Goal: Find contact information: Find contact information

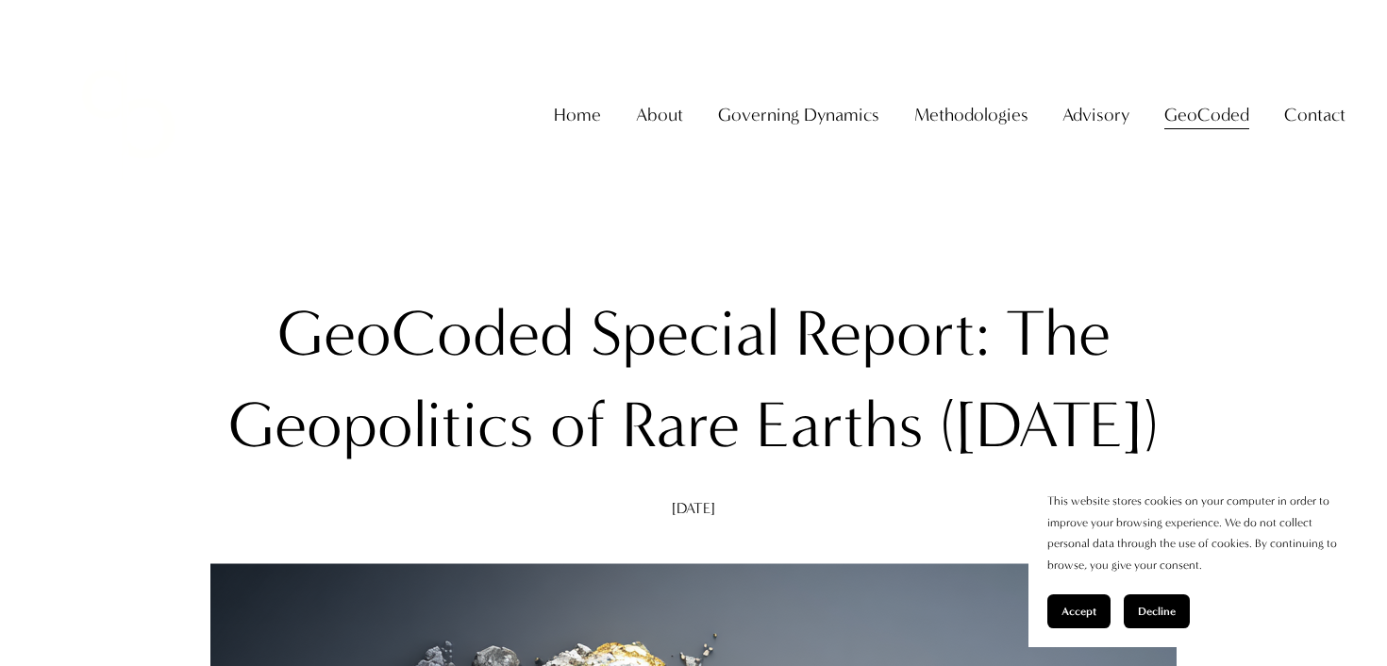
drag, startPoint x: 273, startPoint y: 321, endPoint x: 797, endPoint y: 517, distance: 560.1
click at [797, 471] on h1 "GeoCoded Special Report: The Geopolitics of Rare Earths (August 2025)" at bounding box center [693, 380] width 1030 height 182
copy h1 "GeoCoded Special Report: The Geopolitics of Rare Earths (August 2025)"
click at [576, 132] on link "Home" at bounding box center [577, 114] width 47 height 37
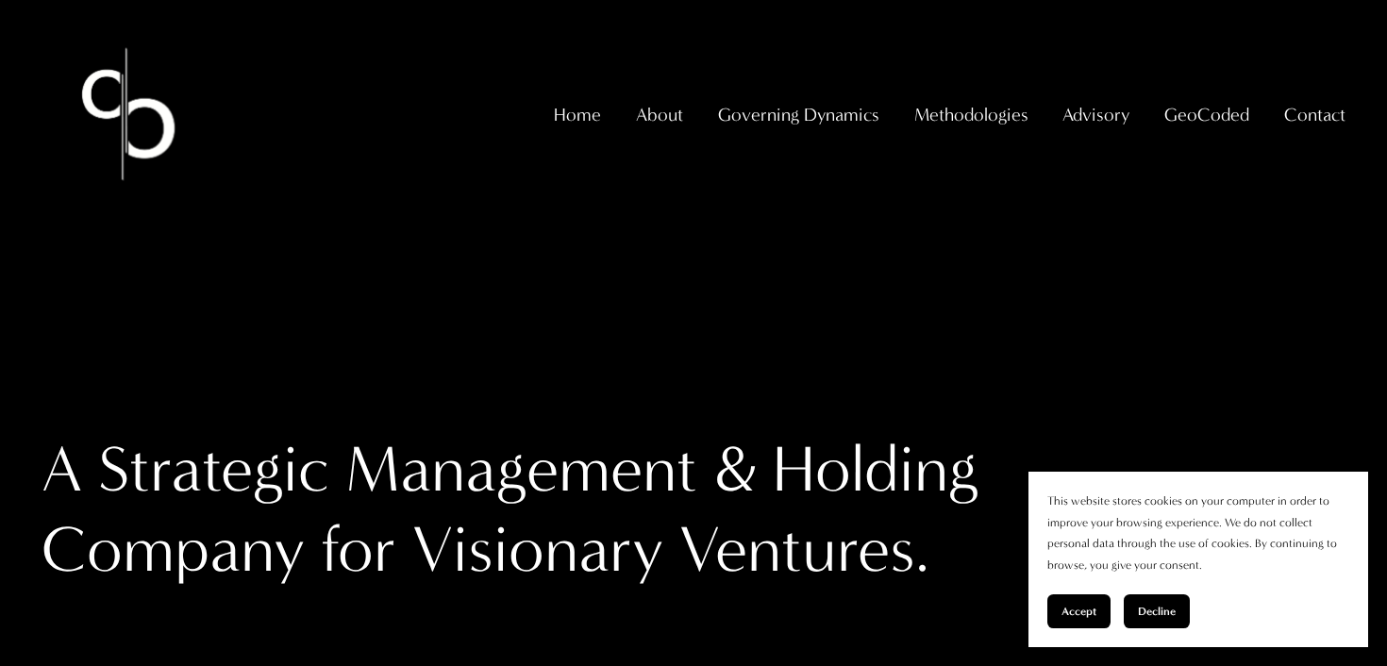
click at [119, 137] on img at bounding box center [129, 114] width 174 height 174
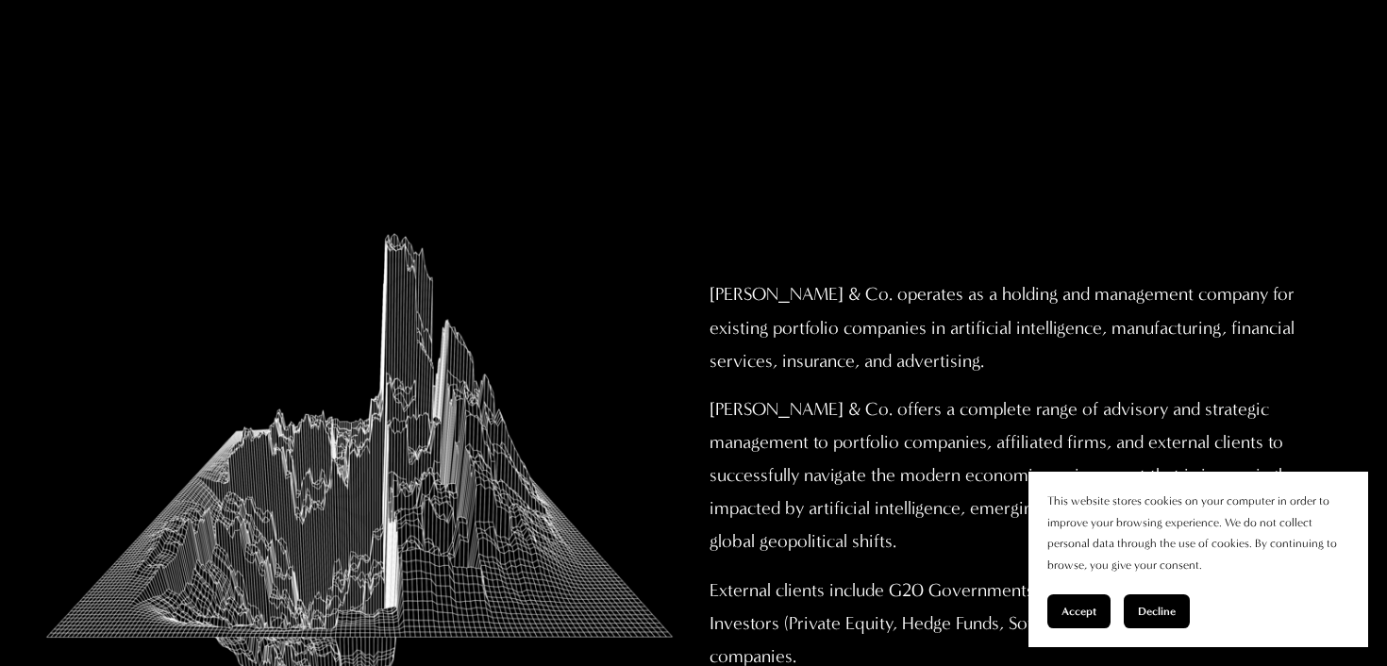
scroll to position [621, 0]
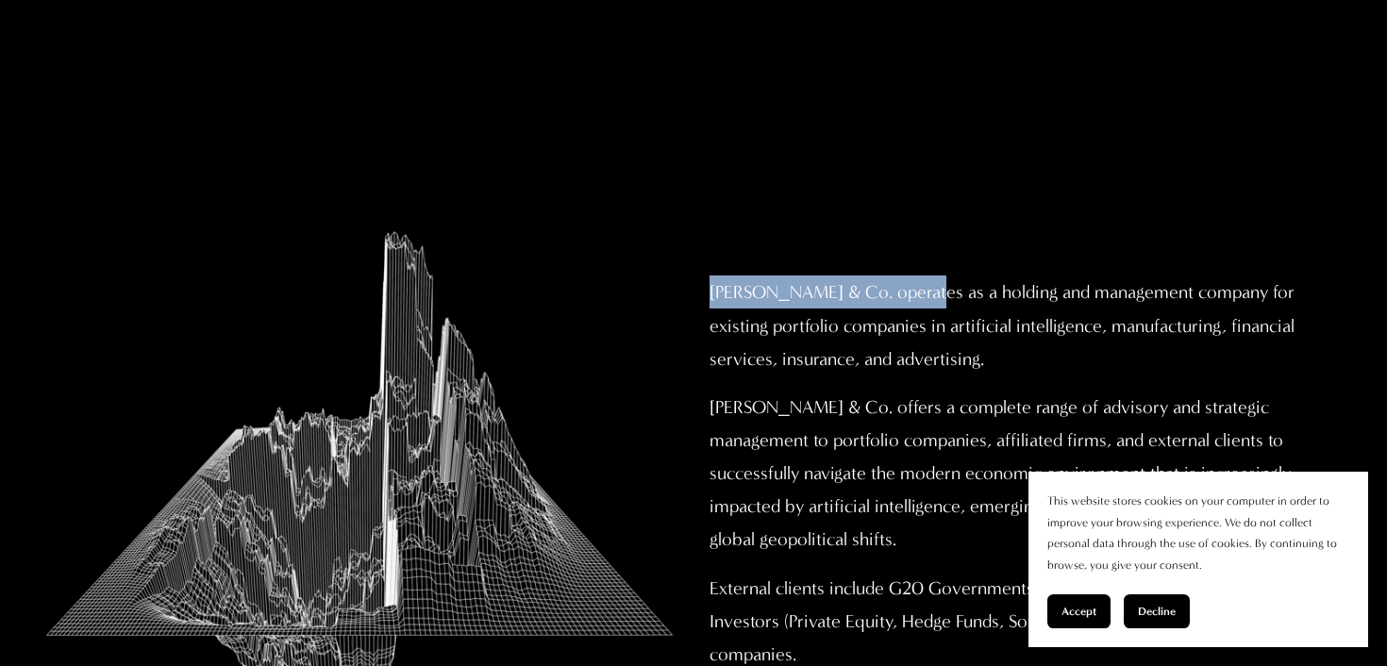
drag, startPoint x: 919, startPoint y: 293, endPoint x: 706, endPoint y: 287, distance: 213.3
click at [706, 287] on div "Christopher Sanchez & Co. operates as a holding and management company for exis…" at bounding box center [1028, 472] width 668 height 427
copy p "Christopher Sanchez & Co."
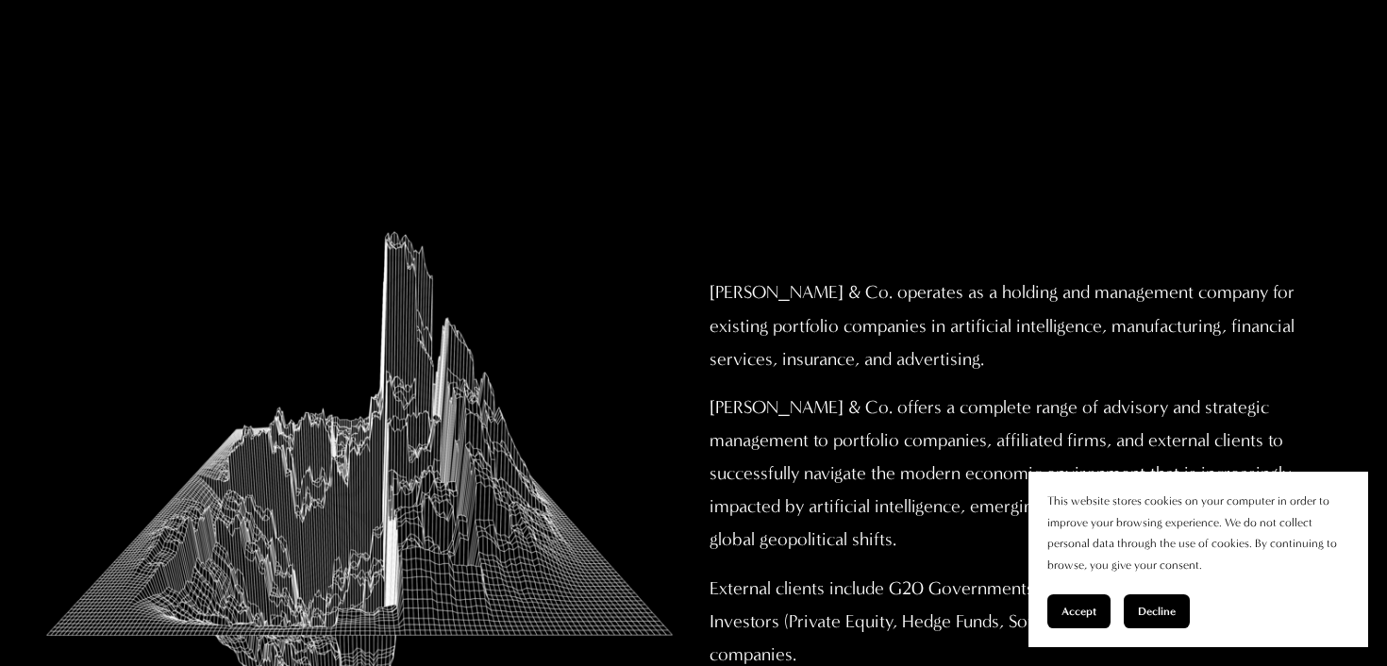
click at [646, 324] on div at bounding box center [360, 486] width 636 height 551
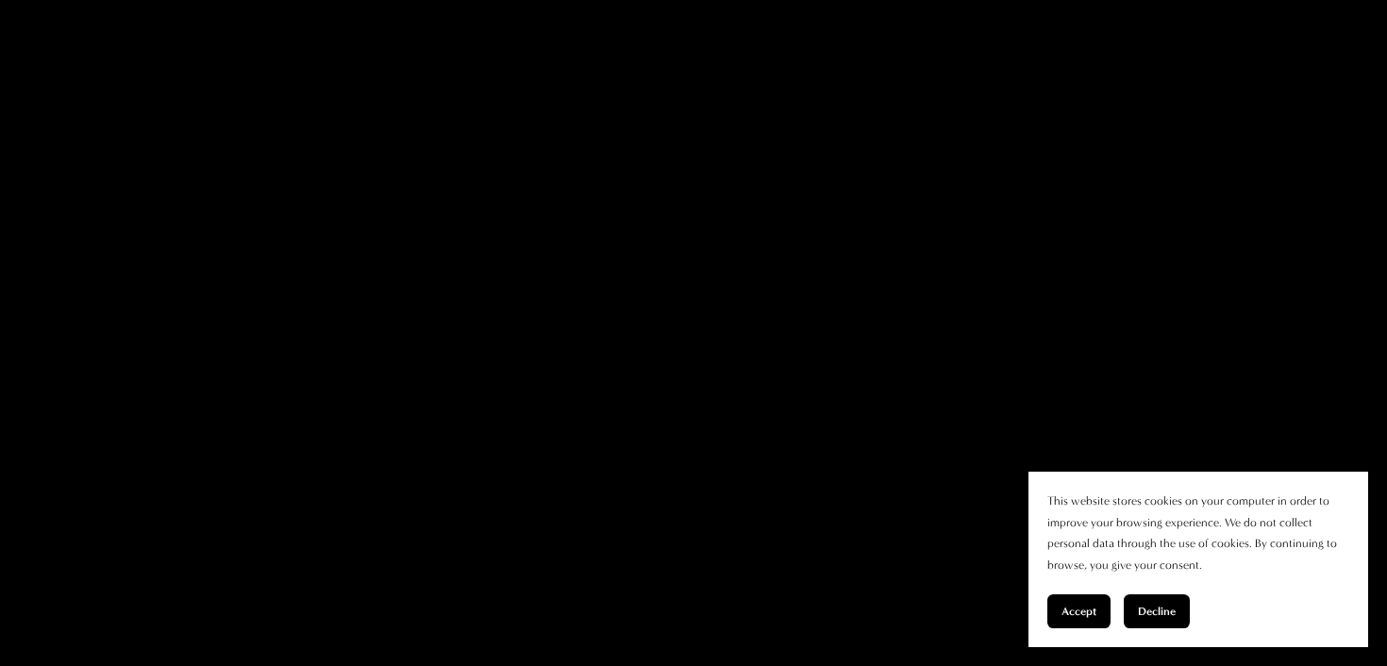
scroll to position [3436, 0]
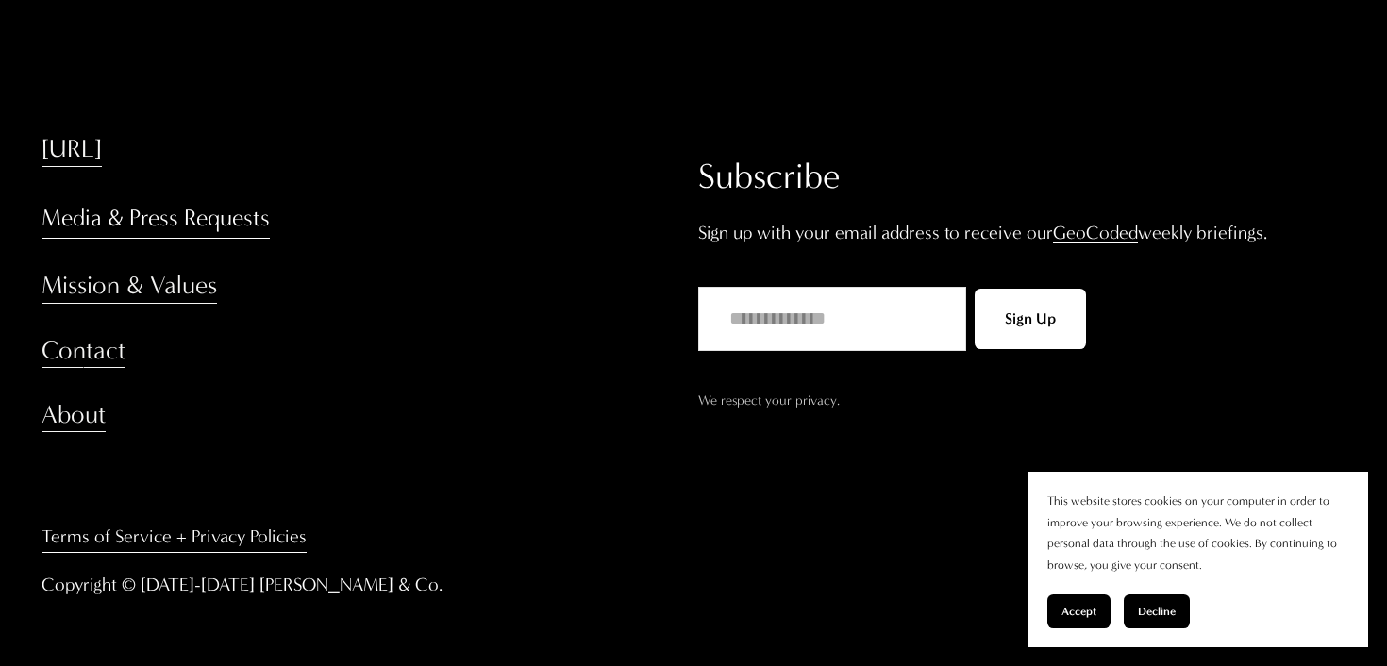
click at [114, 374] on div "ChristopherSanchez.ai Media & Press Requests Mission & Values Contact About" at bounding box center [365, 282] width 646 height 300
click at [111, 351] on link "Contact" at bounding box center [84, 351] width 84 height 34
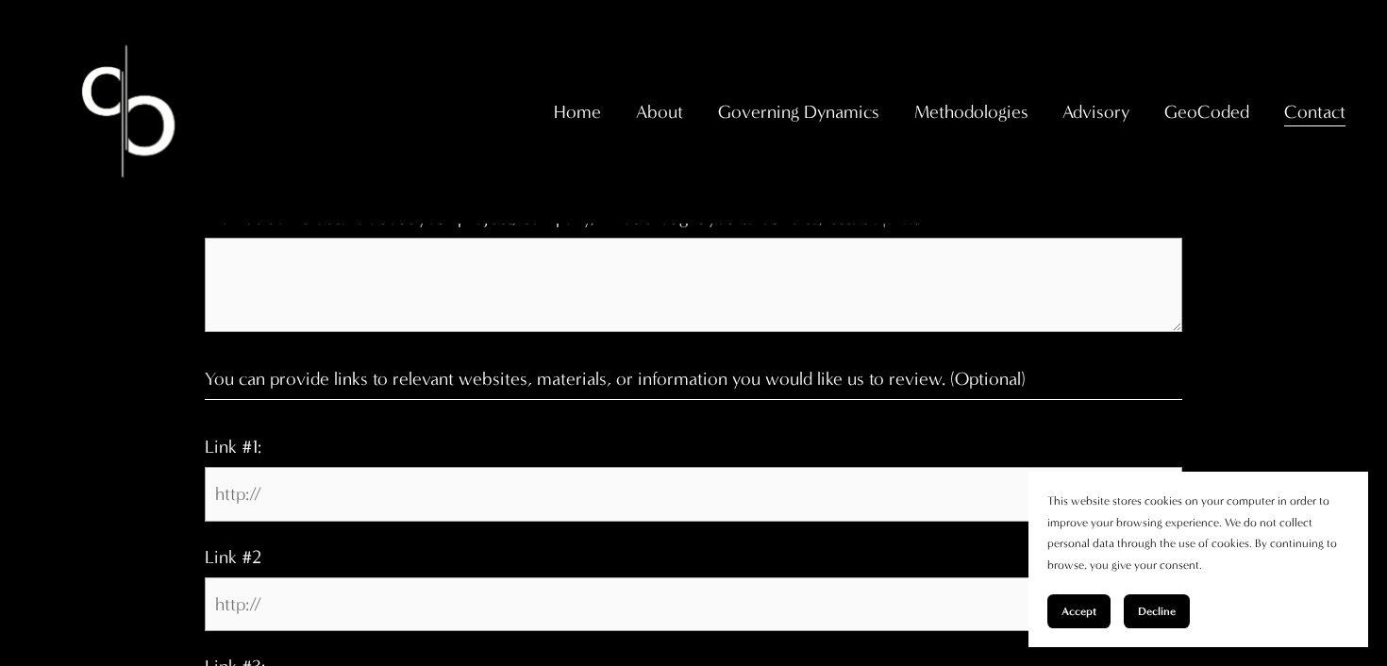
scroll to position [1864, 0]
